Goal: Information Seeking & Learning: Understand process/instructions

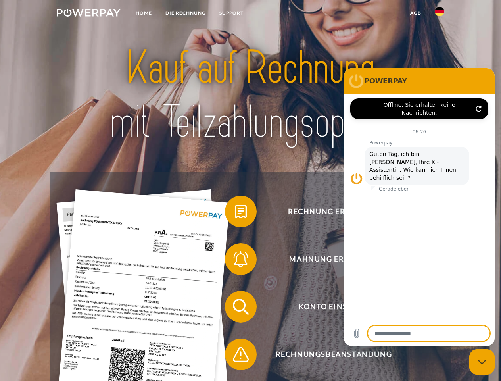
click at [89, 14] on img at bounding box center [89, 13] width 64 height 8
click at [440, 14] on img at bounding box center [440, 12] width 10 height 10
click at [416, 13] on link "agb" at bounding box center [416, 13] width 25 height 14
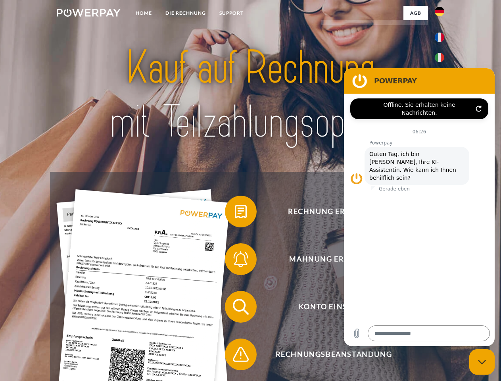
click at [235, 213] on span at bounding box center [229, 212] width 40 height 40
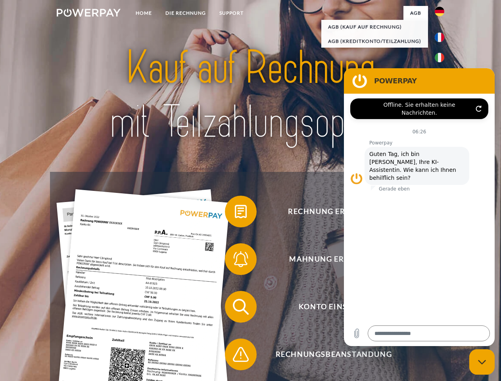
click at [235, 261] on div "Rechnung erhalten? Mahnung erhalten? Konto einsehen" at bounding box center [250, 331] width 401 height 318
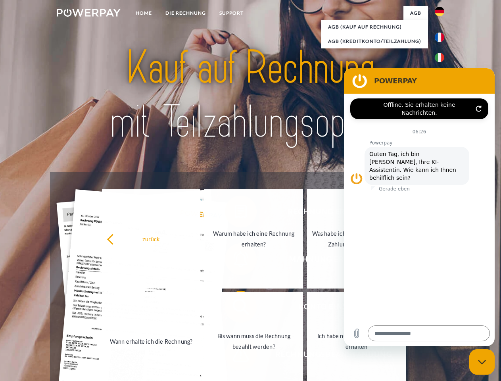
click at [235, 308] on link "Bis wann muss die Rechnung bezahlt werden?" at bounding box center [253, 341] width 99 height 99
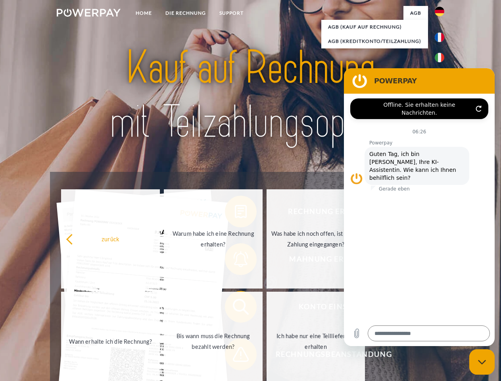
click at [235, 356] on span at bounding box center [229, 355] width 40 height 40
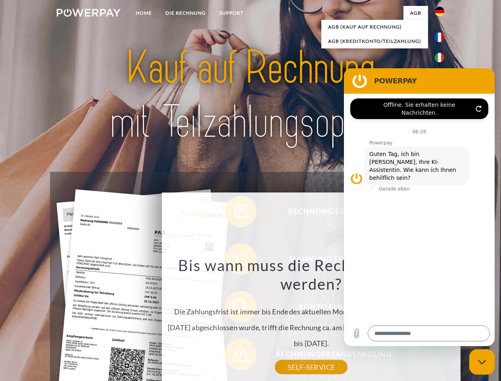
click at [482, 362] on icon "Messaging-Fenster schließen" at bounding box center [482, 362] width 8 height 5
type textarea "*"
